Goal: Task Accomplishment & Management: Use online tool/utility

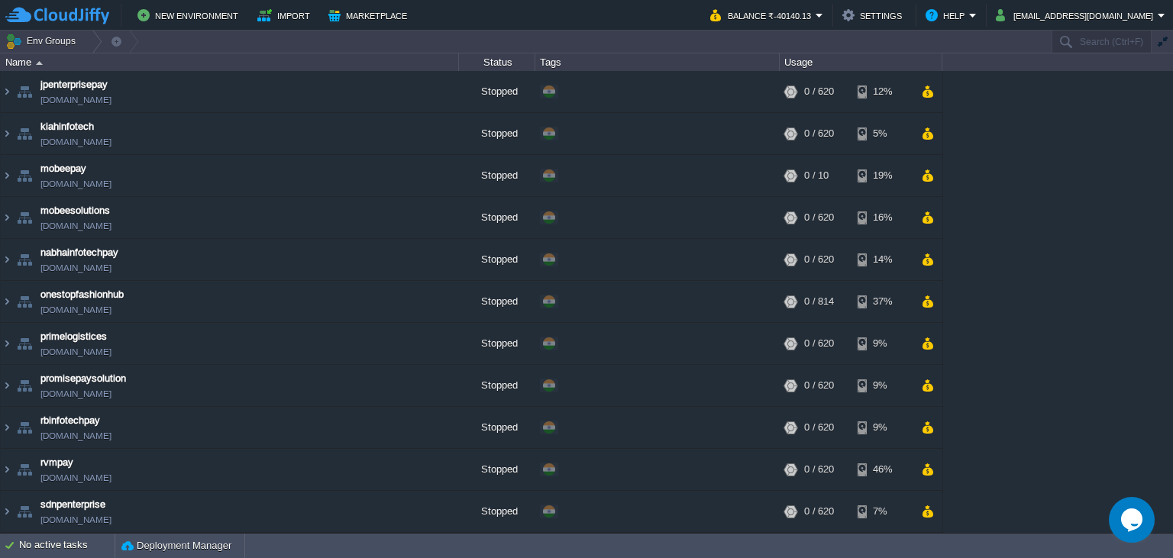
scroll to position [290, 0]
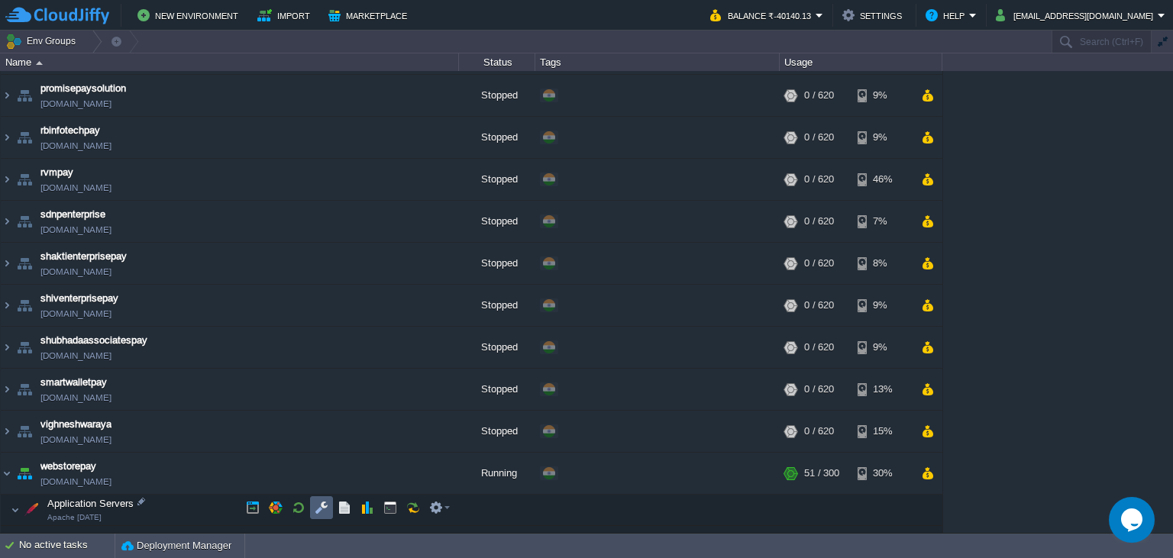
click at [324, 505] on button "button" at bounding box center [322, 508] width 14 height 14
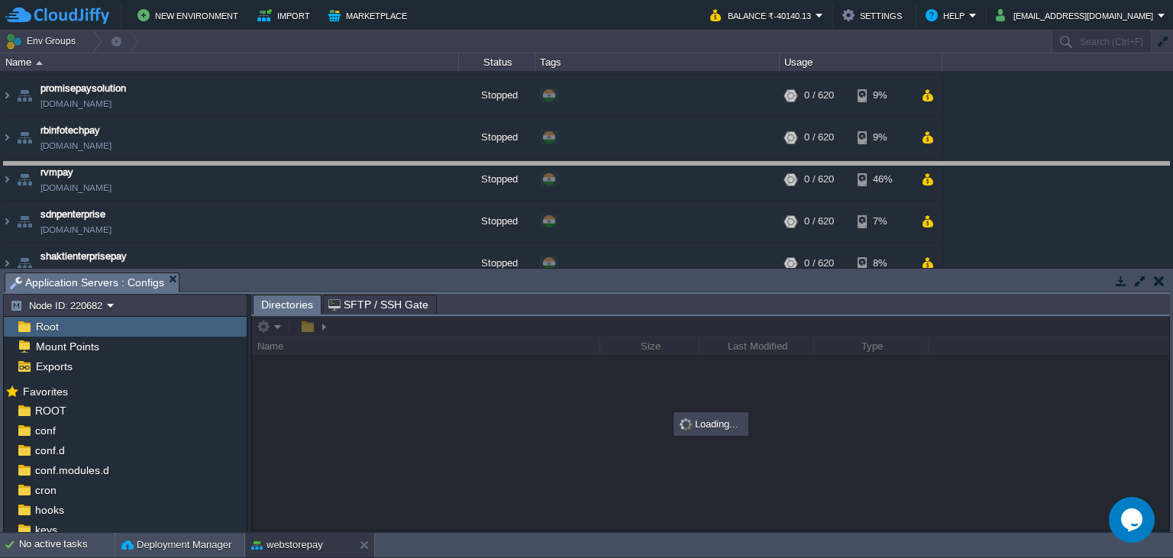
drag, startPoint x: 474, startPoint y: 281, endPoint x: 487, endPoint y: 170, distance: 111.5
click at [487, 170] on body "New Environment Import Marketplace Bonus ₹0.00 Upgrade Account Balance ₹-40140.…" at bounding box center [586, 279] width 1173 height 558
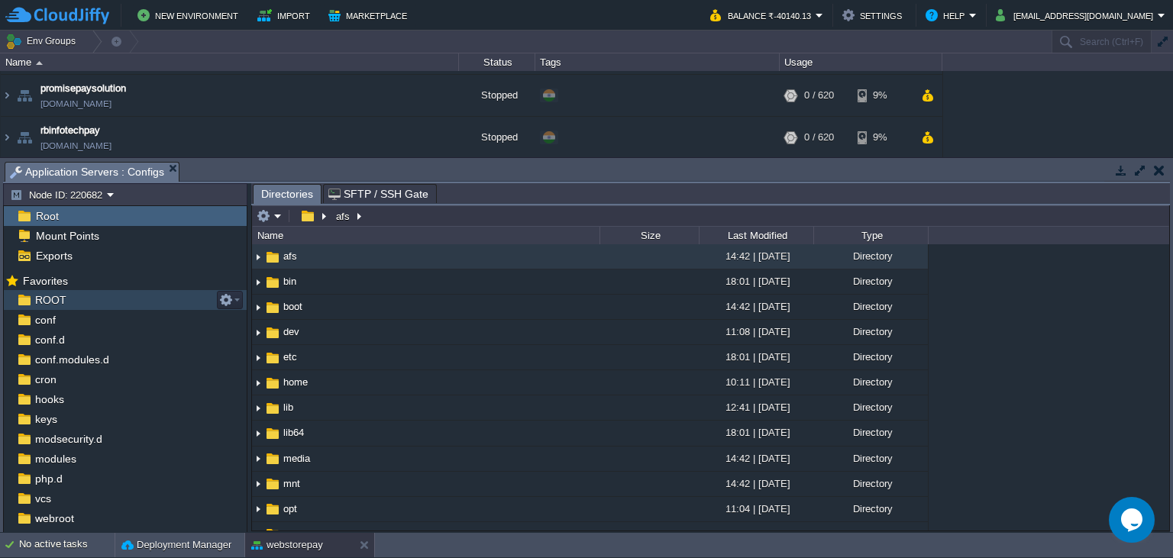
click at [88, 294] on div "ROOT" at bounding box center [125, 300] width 243 height 20
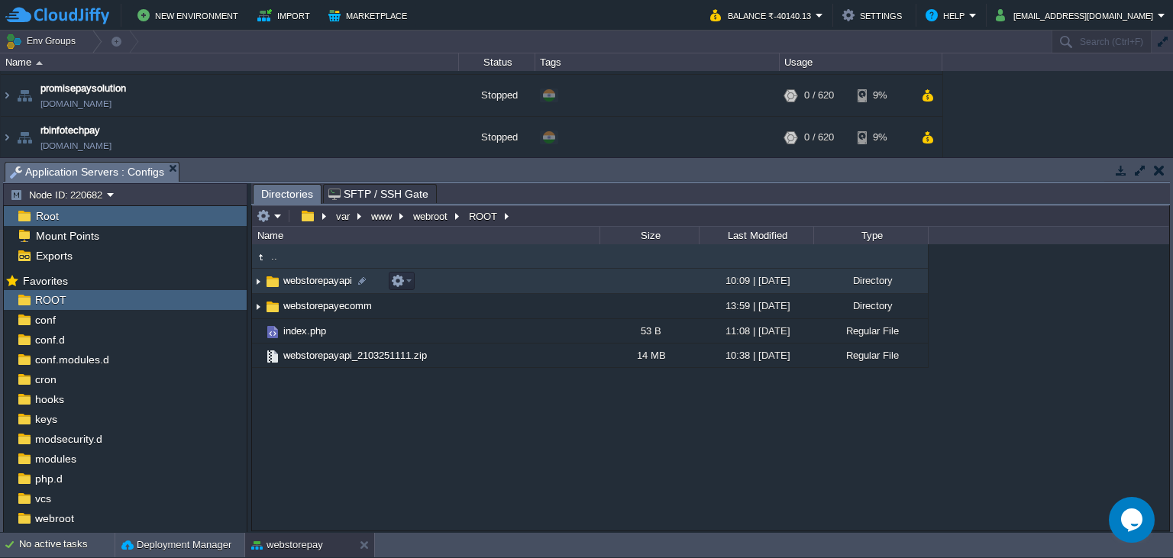
click at [335, 286] on span "webstorepayapi" at bounding box center [317, 280] width 73 height 13
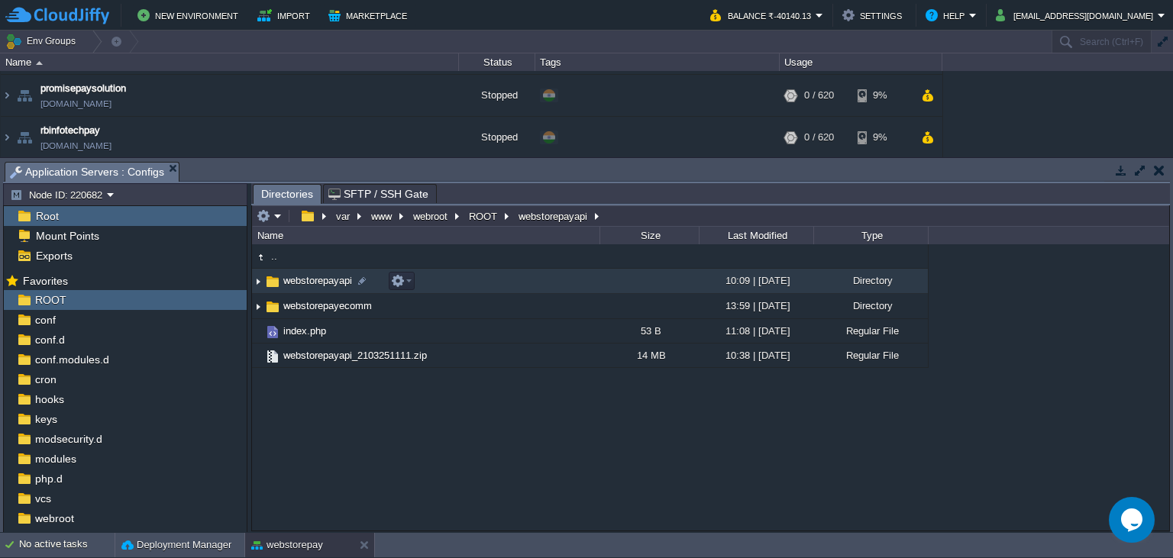
click at [336, 286] on span "webstorepayapi" at bounding box center [317, 280] width 73 height 13
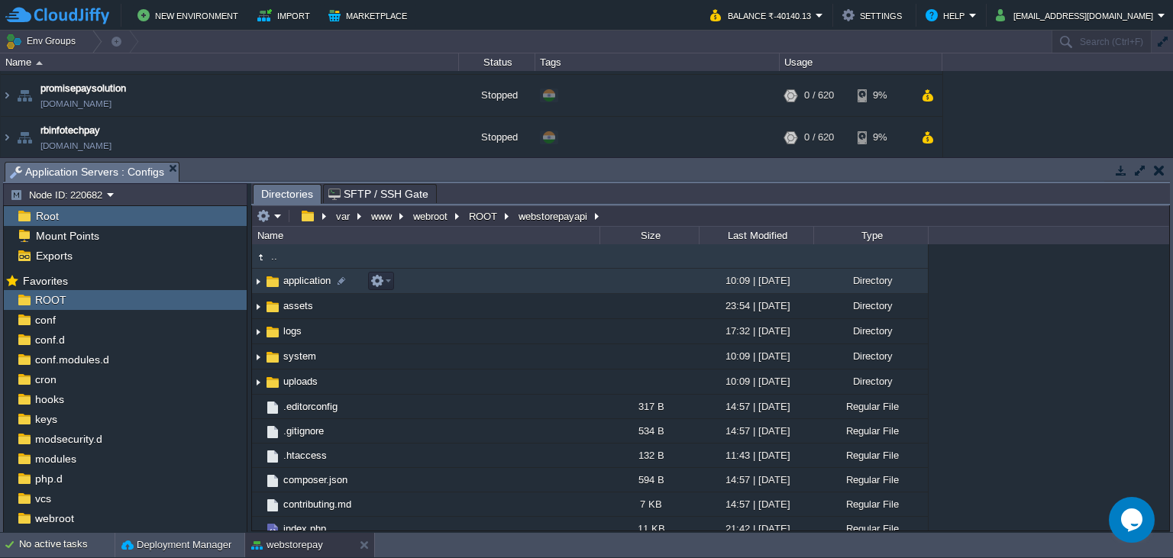
click at [309, 283] on span "application" at bounding box center [307, 280] width 52 height 13
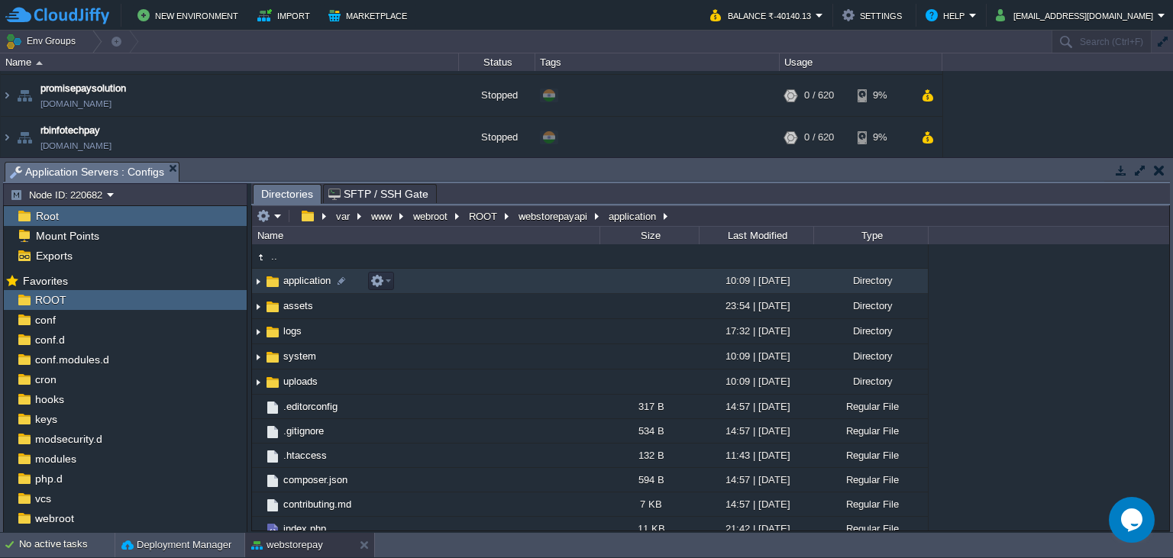
click at [309, 283] on span "application" at bounding box center [307, 280] width 52 height 13
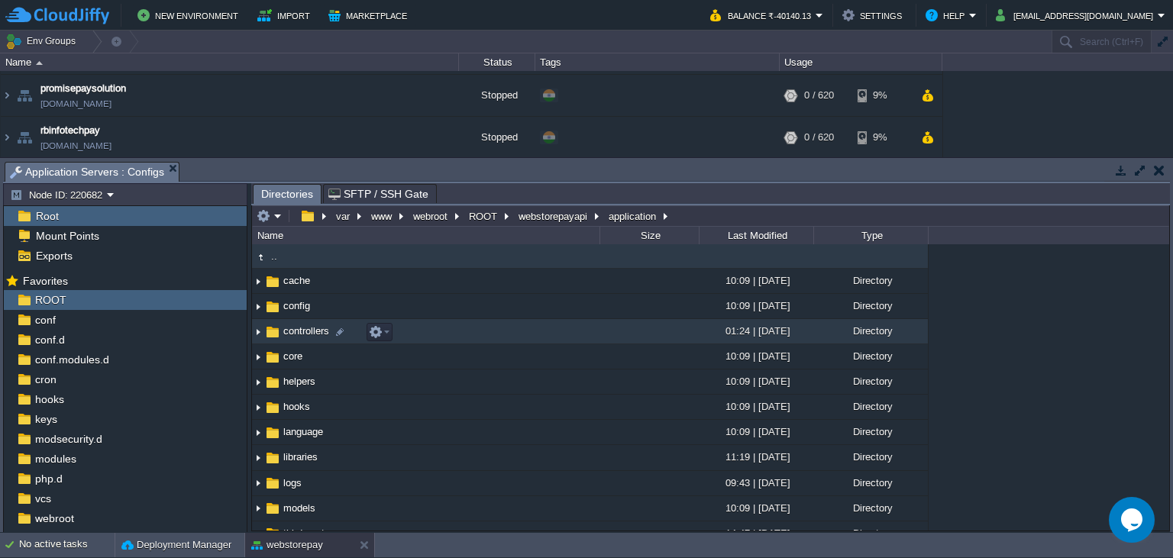
click at [290, 336] on span "controllers" at bounding box center [306, 331] width 50 height 13
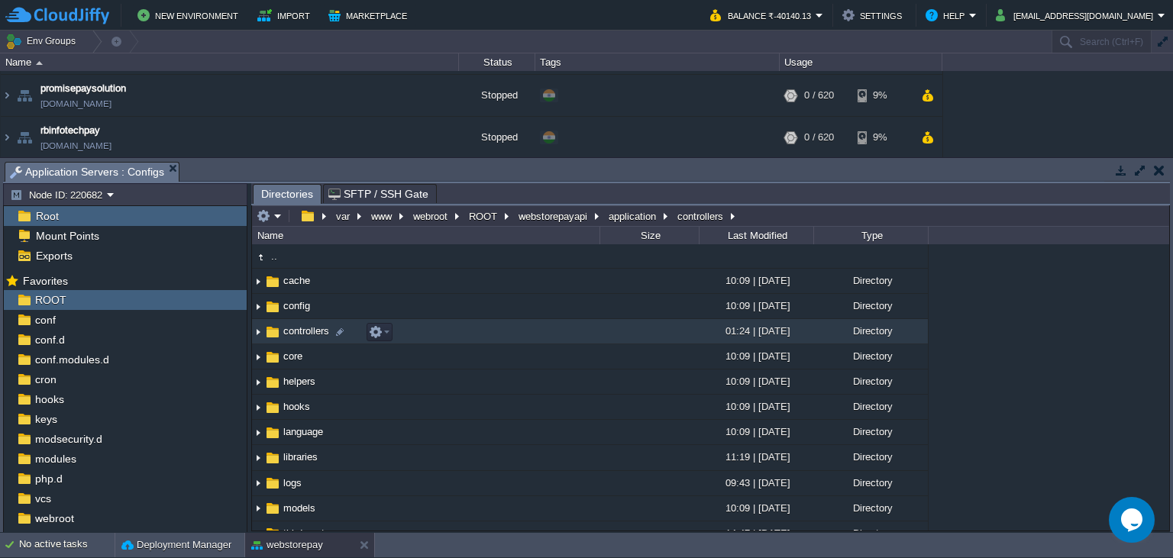
click at [290, 336] on span "controllers" at bounding box center [306, 331] width 50 height 13
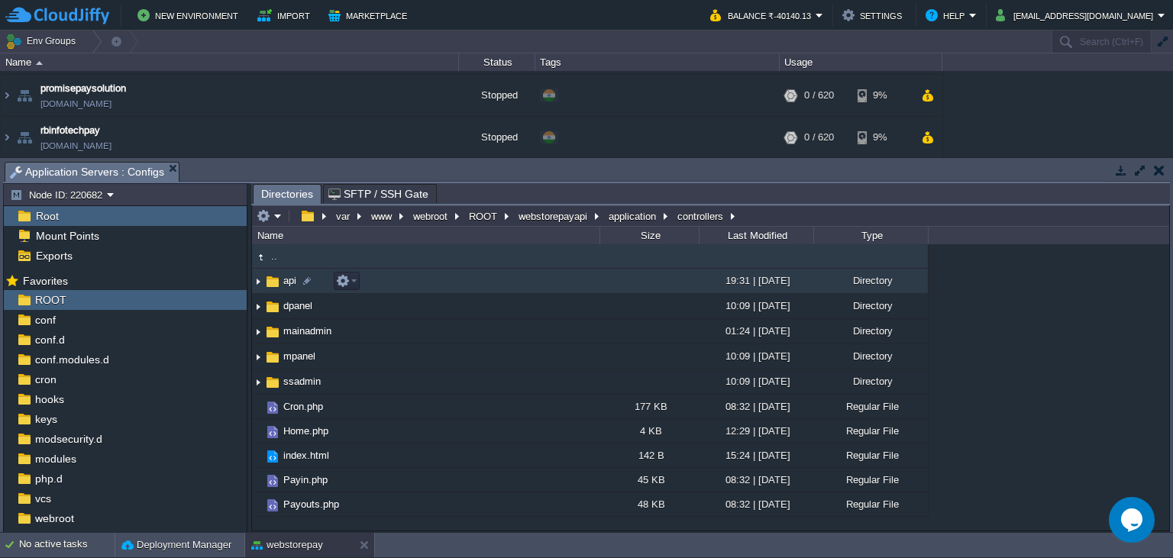
click at [286, 286] on span "api" at bounding box center [290, 280] width 18 height 13
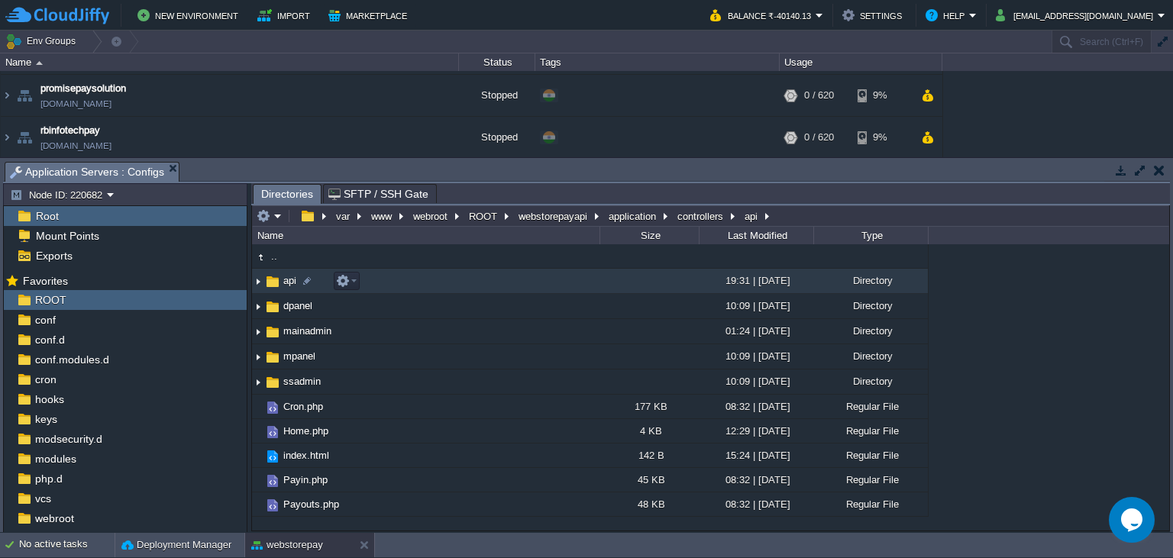
click at [286, 286] on span "api" at bounding box center [290, 280] width 18 height 13
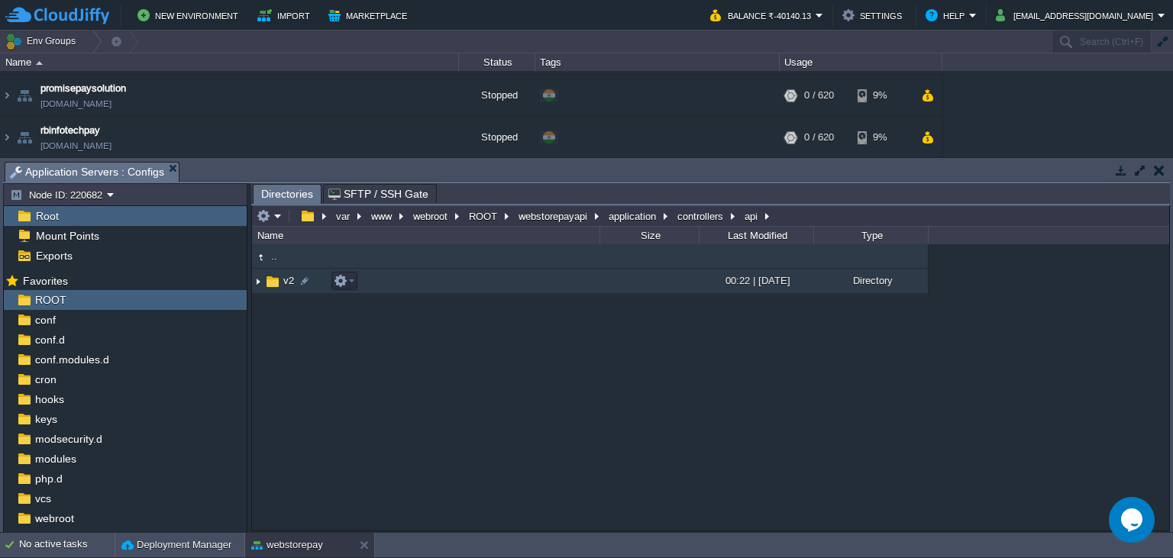
click at [276, 278] on img at bounding box center [272, 281] width 17 height 17
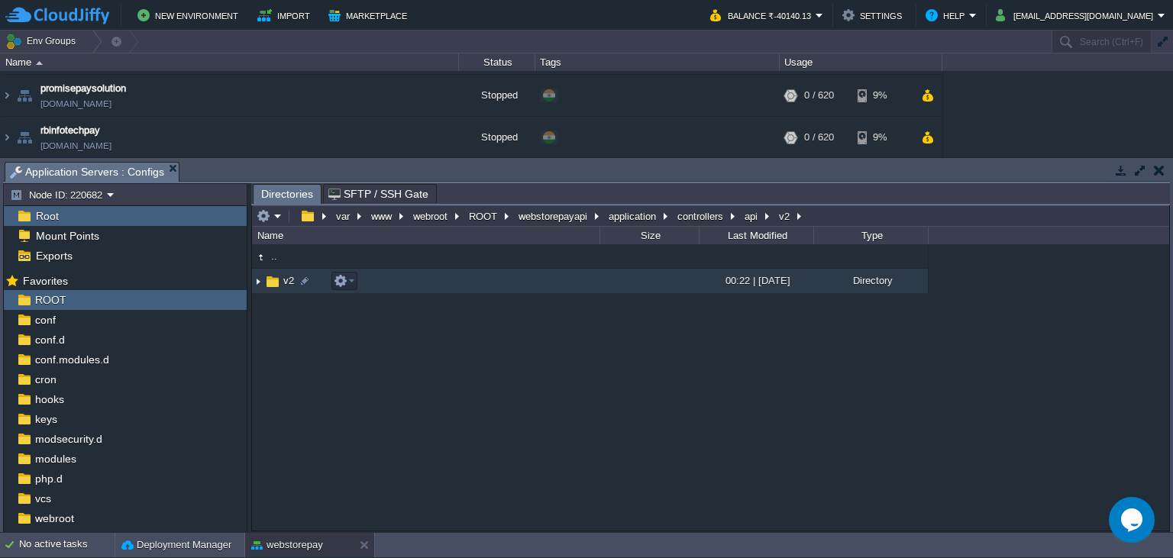
click at [276, 278] on img at bounding box center [272, 281] width 17 height 17
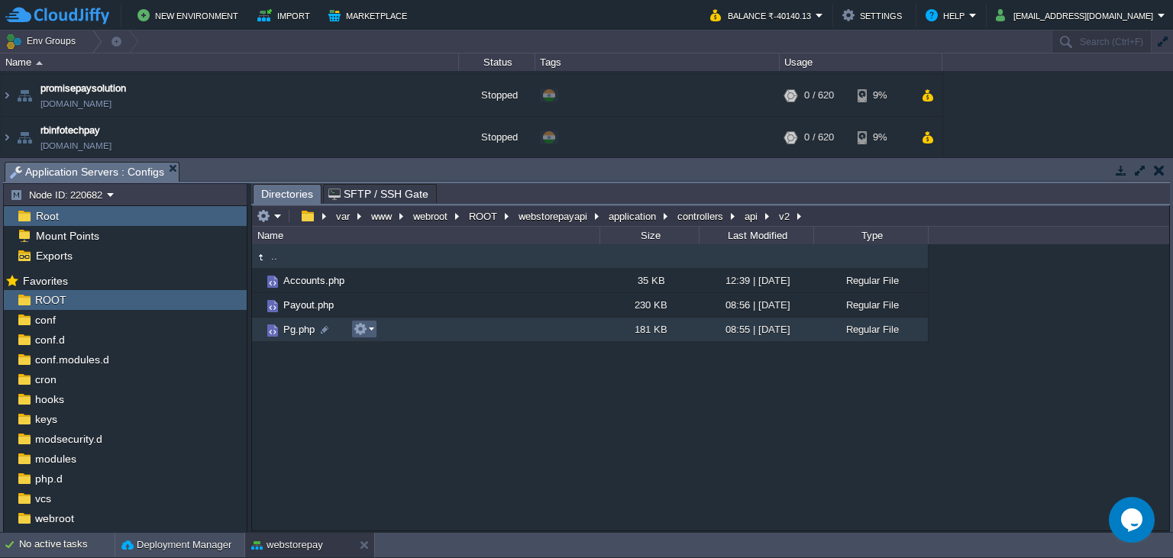
click at [371, 328] on em at bounding box center [364, 329] width 21 height 14
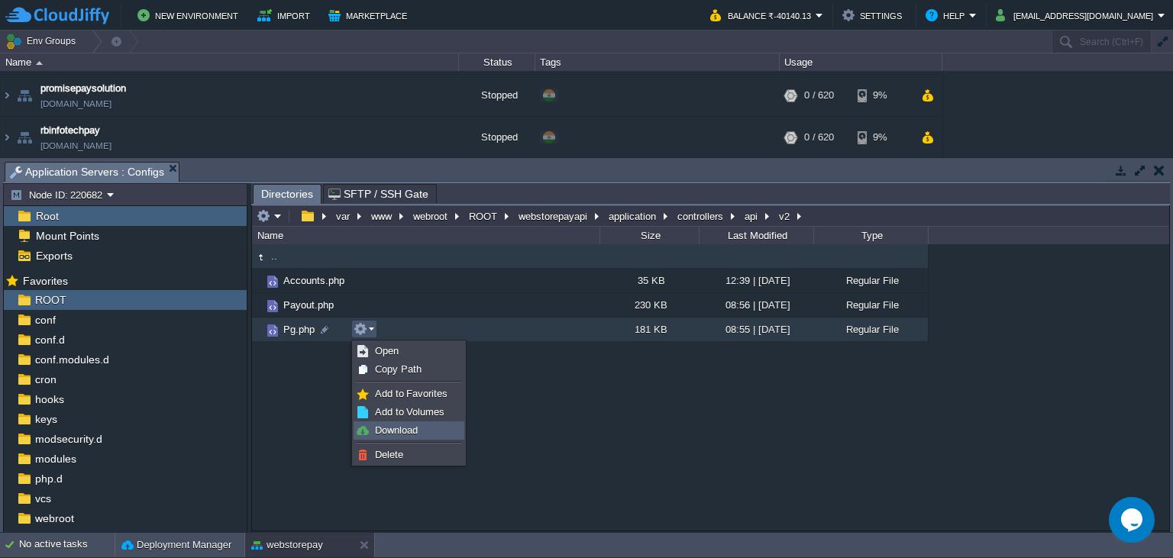
click at [399, 432] on span "Download" at bounding box center [396, 430] width 43 height 11
